Goal: Information Seeking & Learning: Learn about a topic

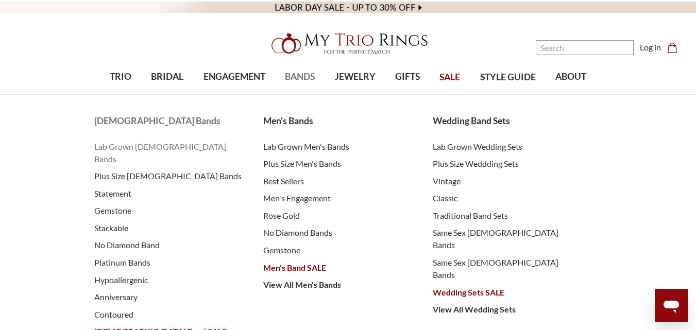
click at [153, 147] on span "Lab Grown [DEMOGRAPHIC_DATA] Bands" at bounding box center [168, 153] width 149 height 25
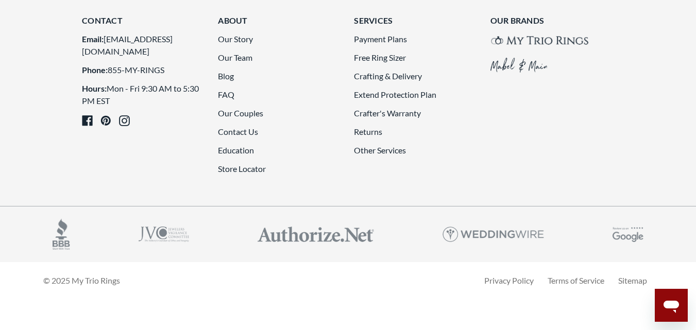
scroll to position [2525, 0]
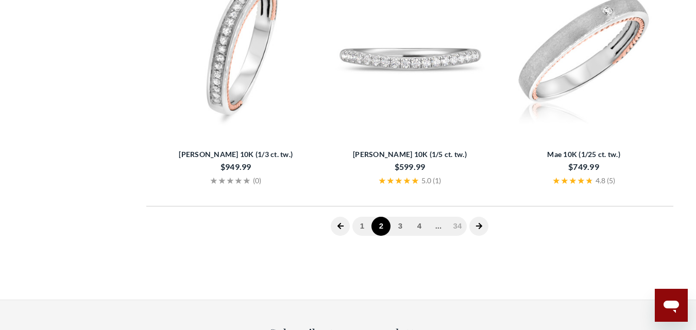
scroll to position [206, 0]
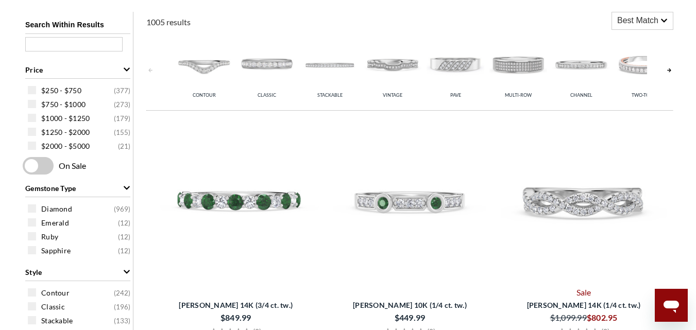
click at [528, 68] on img at bounding box center [519, 64] width 58 height 58
